Goal: Task Accomplishment & Management: Manage account settings

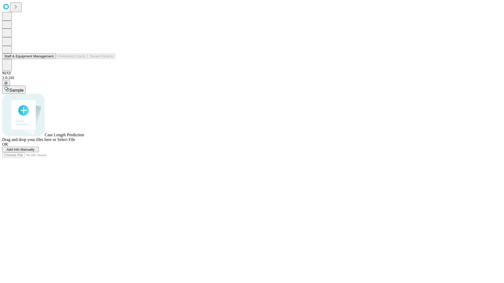
click at [50, 59] on button "Staff & Equipment Management" at bounding box center [29, 57] width 54 height 6
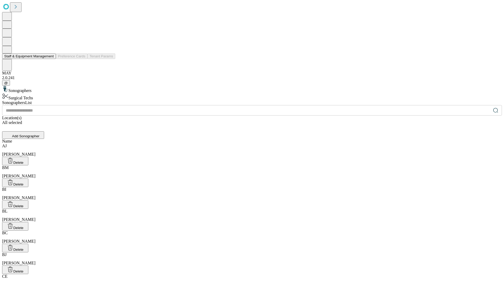
click at [50, 59] on button "Staff & Equipment Management" at bounding box center [29, 57] width 54 height 6
